Goal: Task Accomplishment & Management: Use online tool/utility

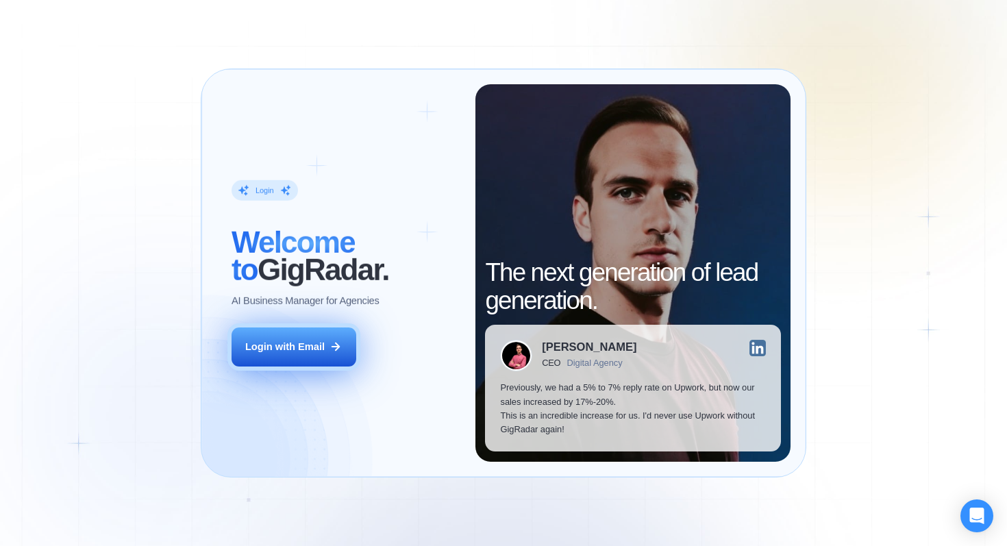
click at [293, 352] on div "Login with Email" at bounding box center [285, 347] width 80 height 14
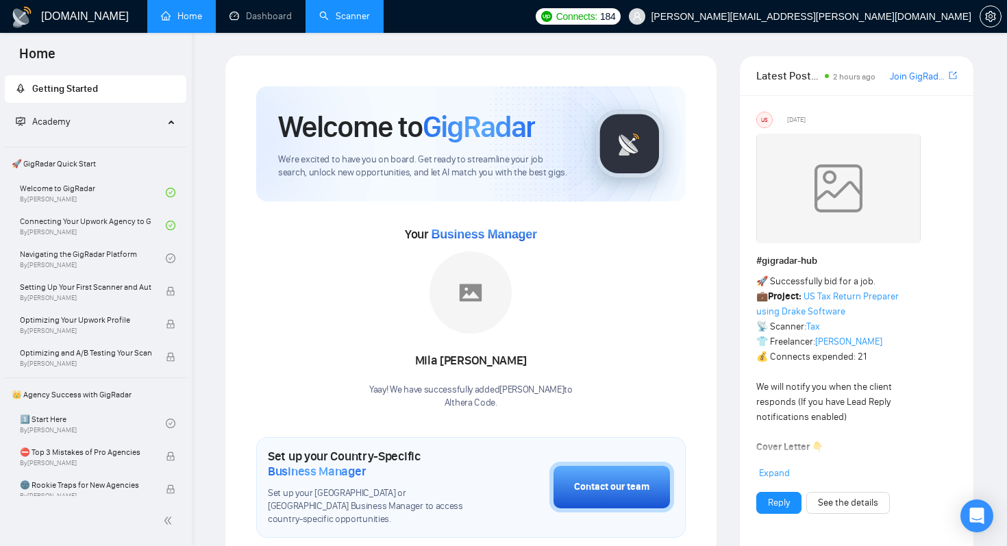
click at [345, 10] on link "Scanner" at bounding box center [344, 16] width 51 height 12
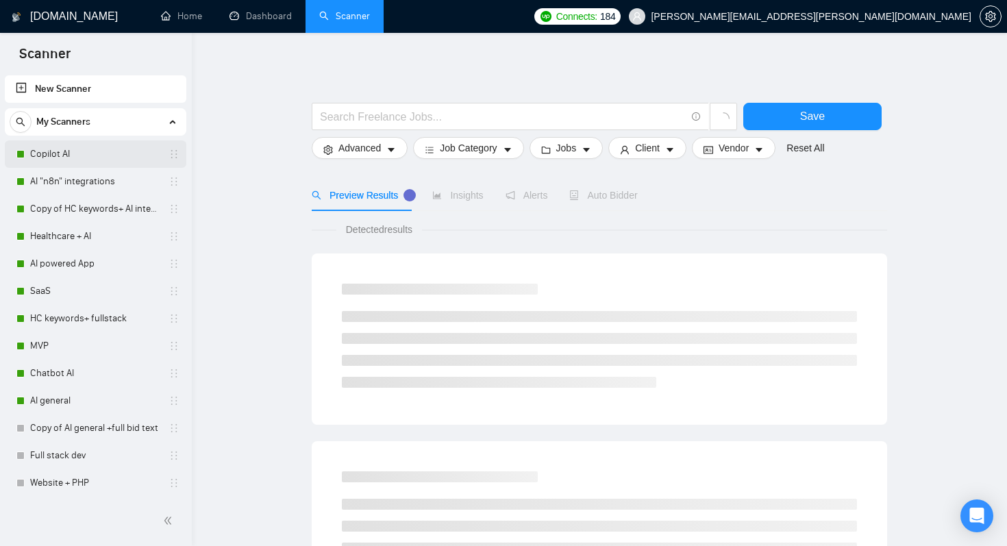
click at [60, 156] on link "Copilot AI" at bounding box center [95, 153] width 130 height 27
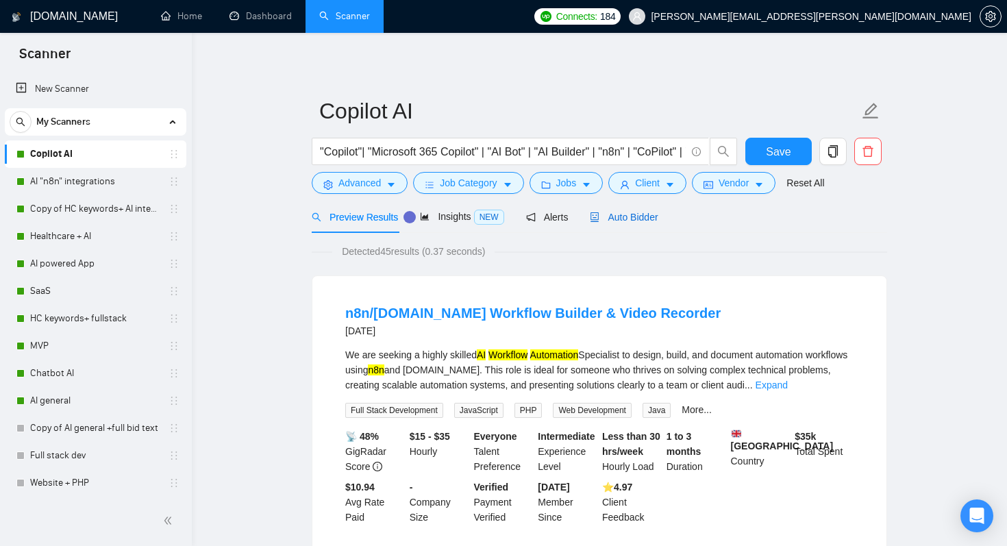
click at [639, 217] on span "Auto Bidder" at bounding box center [624, 217] width 68 height 11
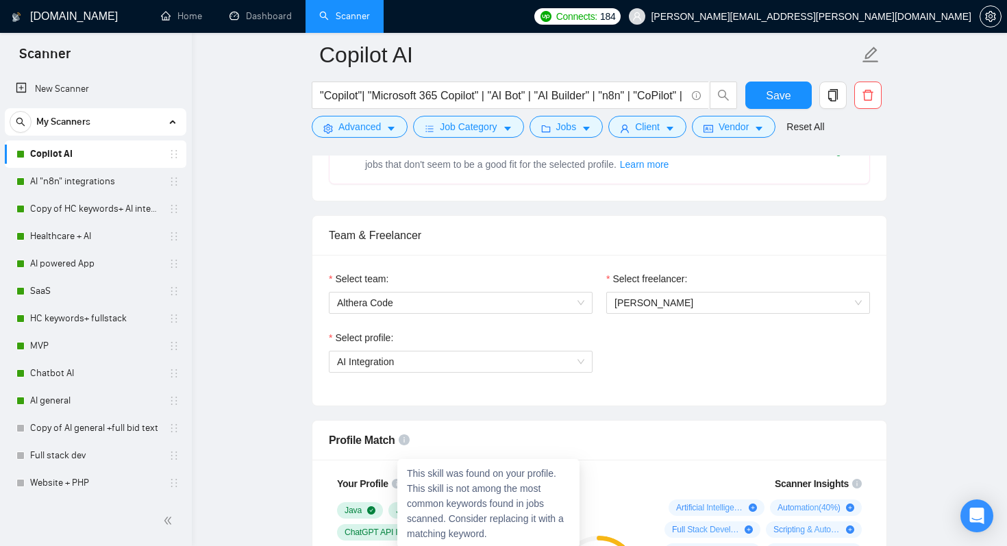
scroll to position [537, 0]
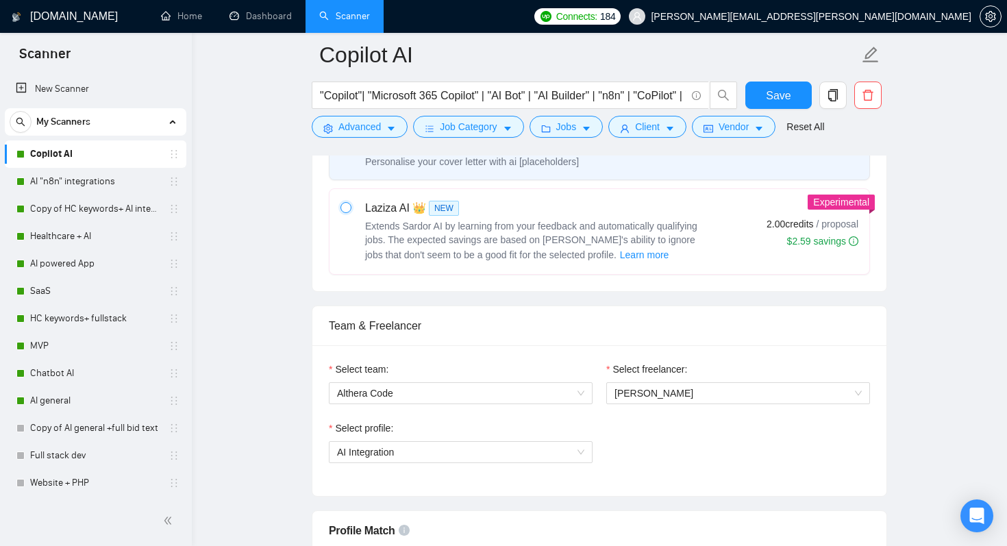
click at [346, 209] on input "radio" at bounding box center [346, 207] width 10 height 10
radio input "true"
radio input "false"
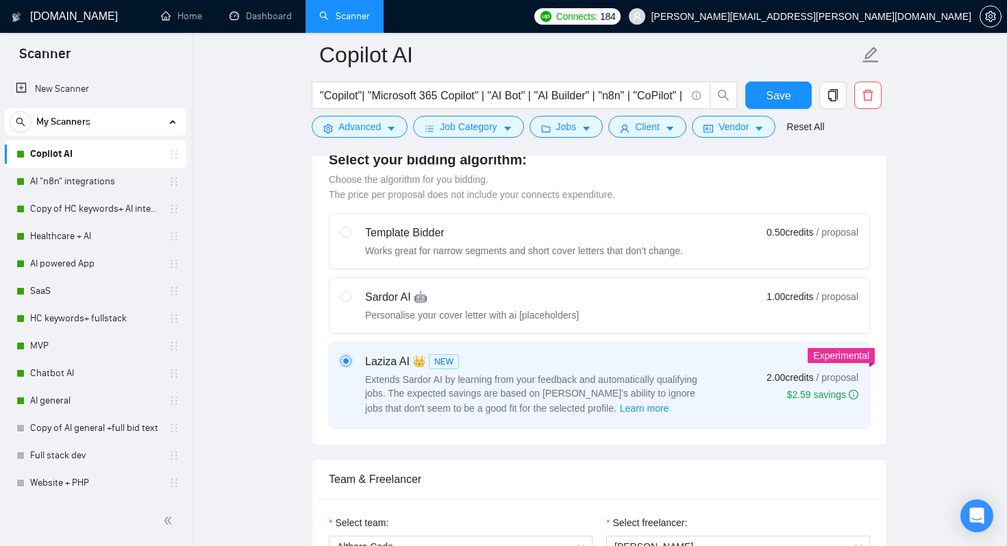
scroll to position [379, 0]
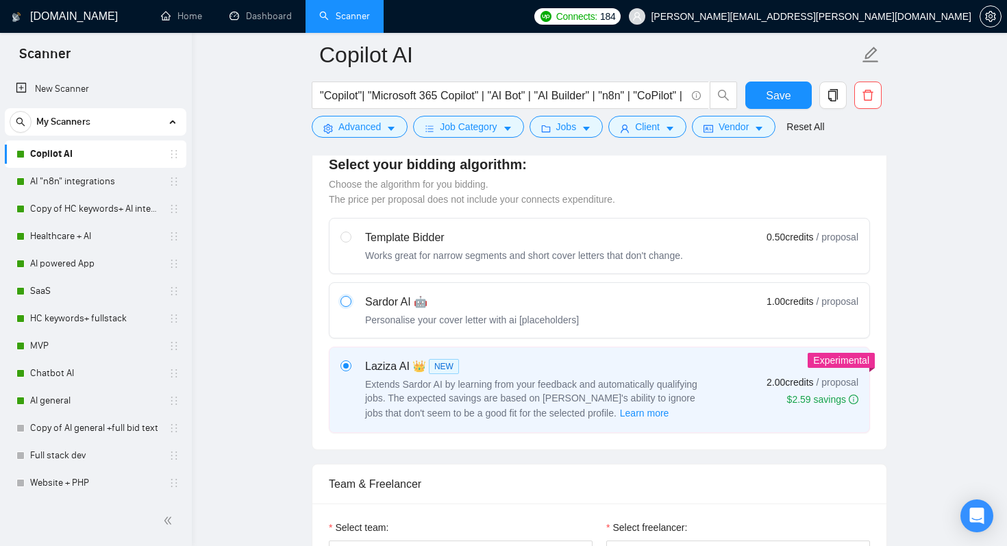
click at [349, 303] on input "radio" at bounding box center [346, 301] width 10 height 10
radio input "true"
radio input "false"
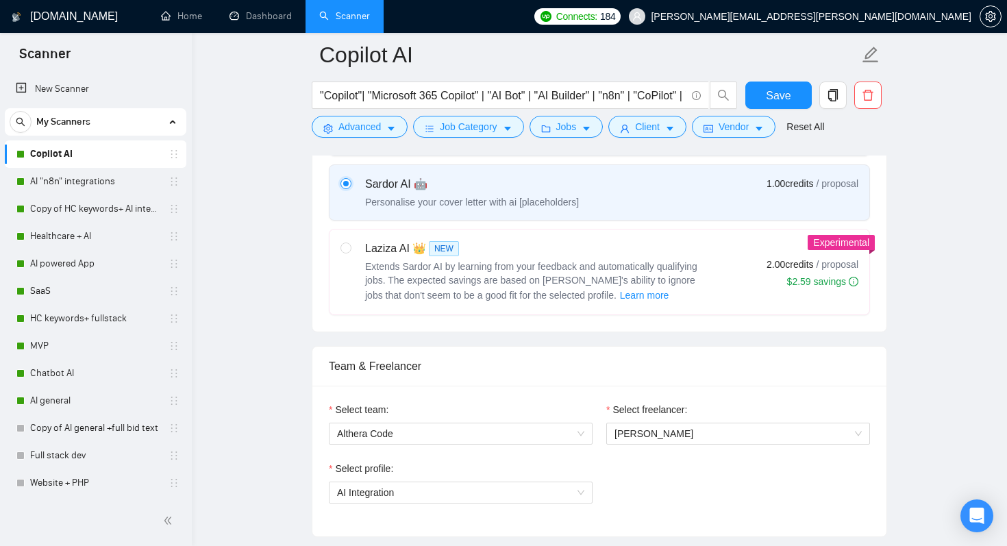
scroll to position [491, 0]
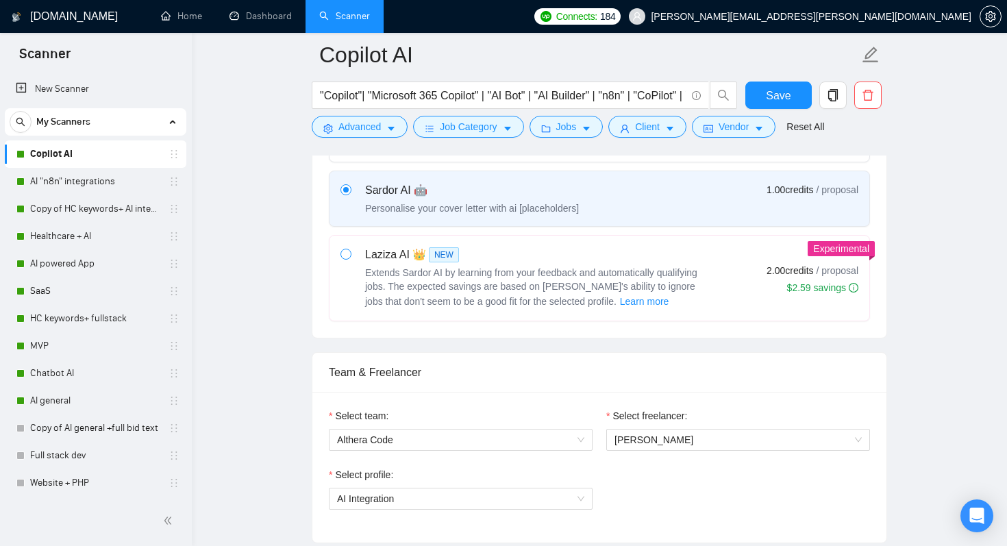
click at [346, 258] on span at bounding box center [346, 254] width 11 height 11
click at [346, 258] on input "radio" at bounding box center [346, 254] width 10 height 10
radio input "true"
radio input "false"
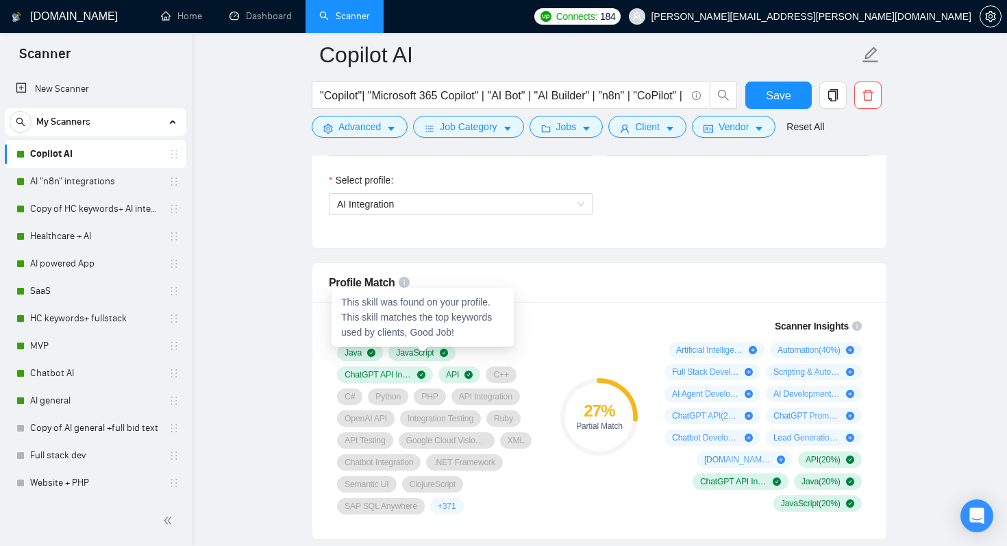
scroll to position [849, 0]
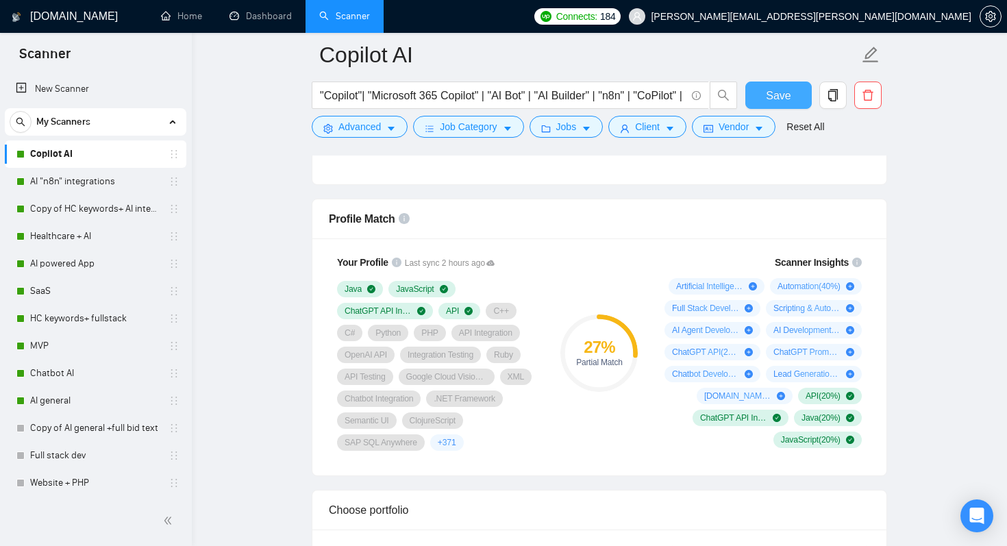
click at [787, 90] on span "Save" at bounding box center [778, 95] width 25 height 17
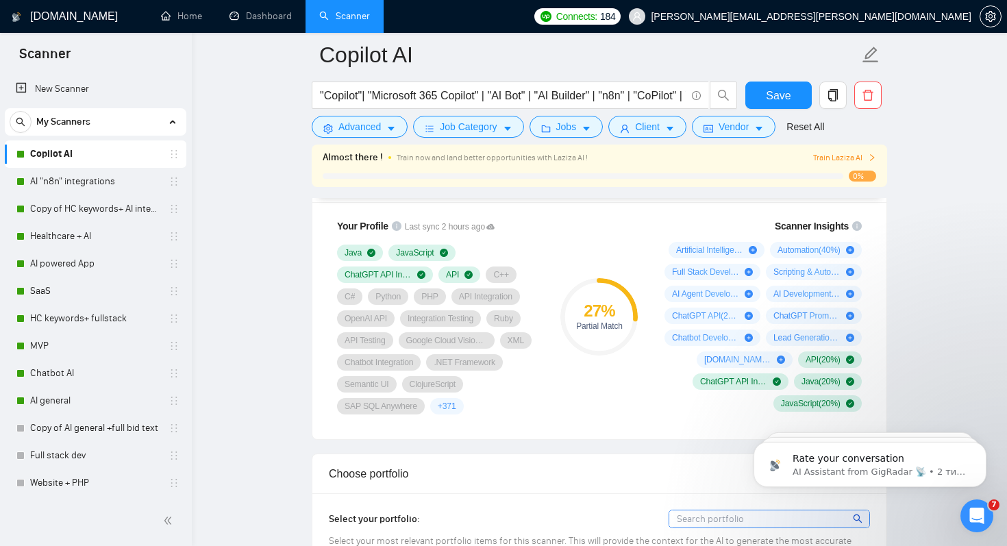
scroll to position [920, 0]
